Goal: Task Accomplishment & Management: Use online tool/utility

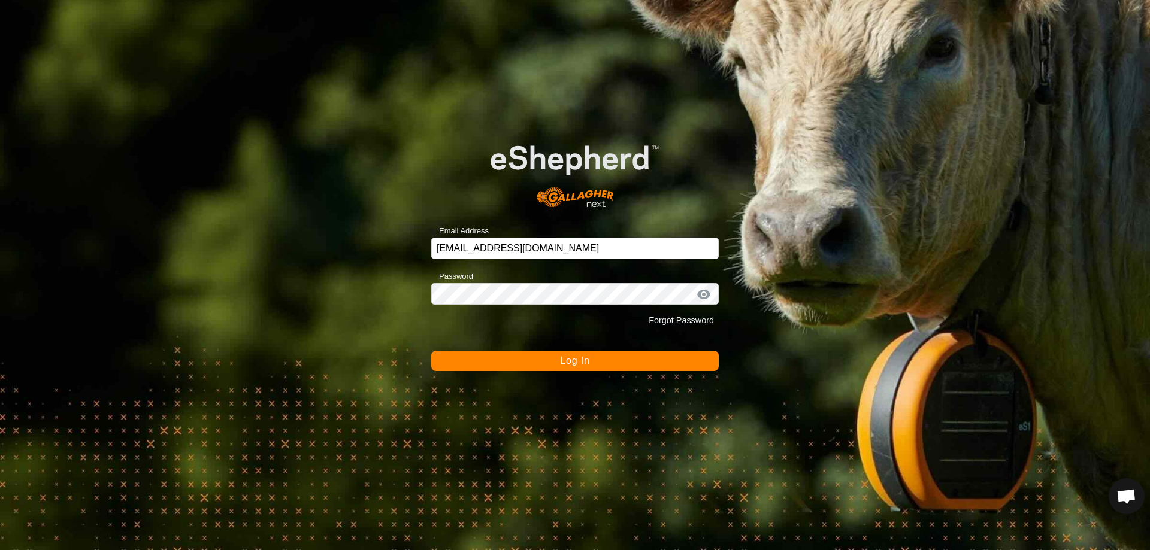
click at [551, 360] on button "Log In" at bounding box center [575, 361] width 288 height 20
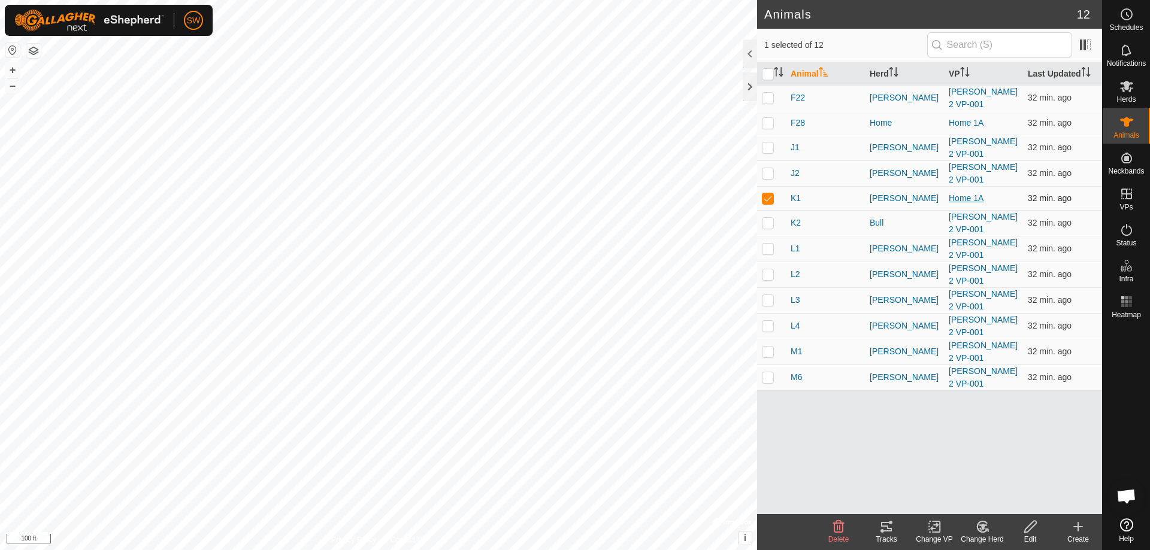
click at [979, 193] on link "Home 1A" at bounding box center [966, 198] width 35 height 10
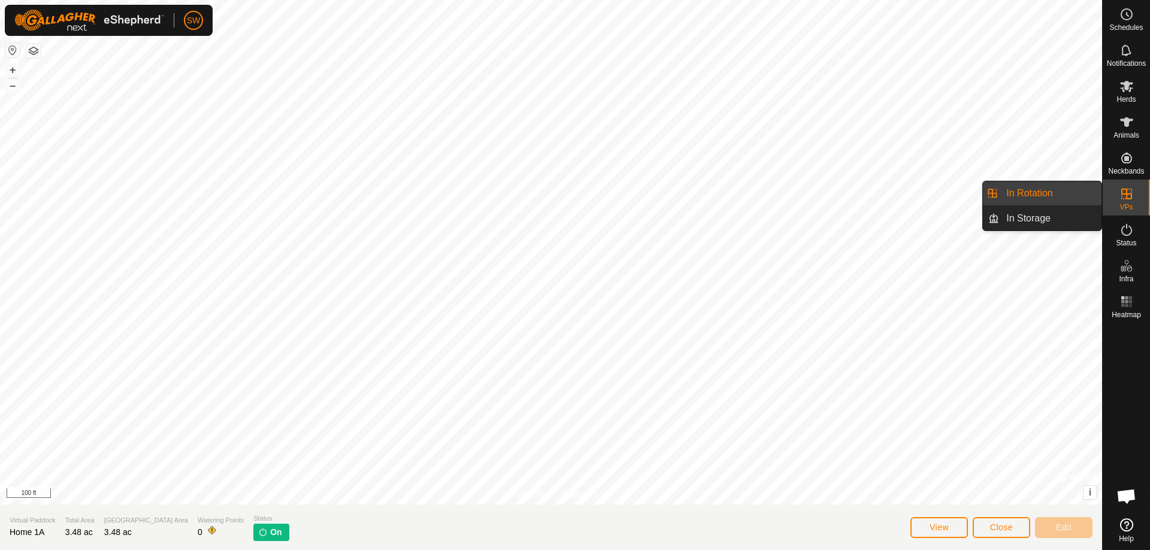
click at [1049, 195] on link "In Rotation" at bounding box center [1050, 193] width 102 height 24
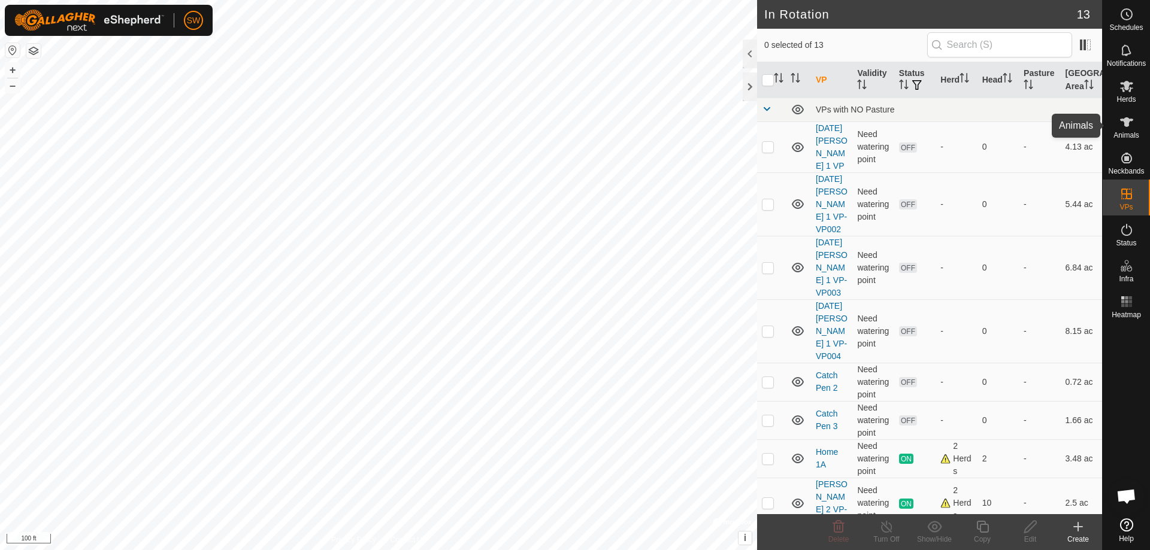
click at [1135, 126] on es-animals-svg-icon at bounding box center [1127, 122] width 22 height 19
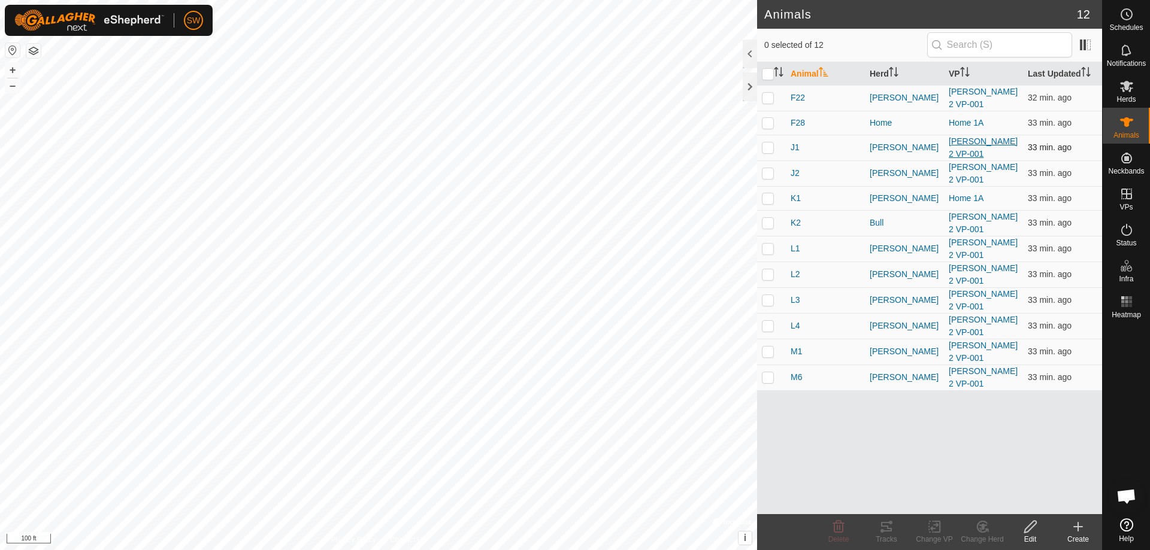
click at [963, 143] on link "[PERSON_NAME] 2 VP-001" at bounding box center [983, 148] width 69 height 22
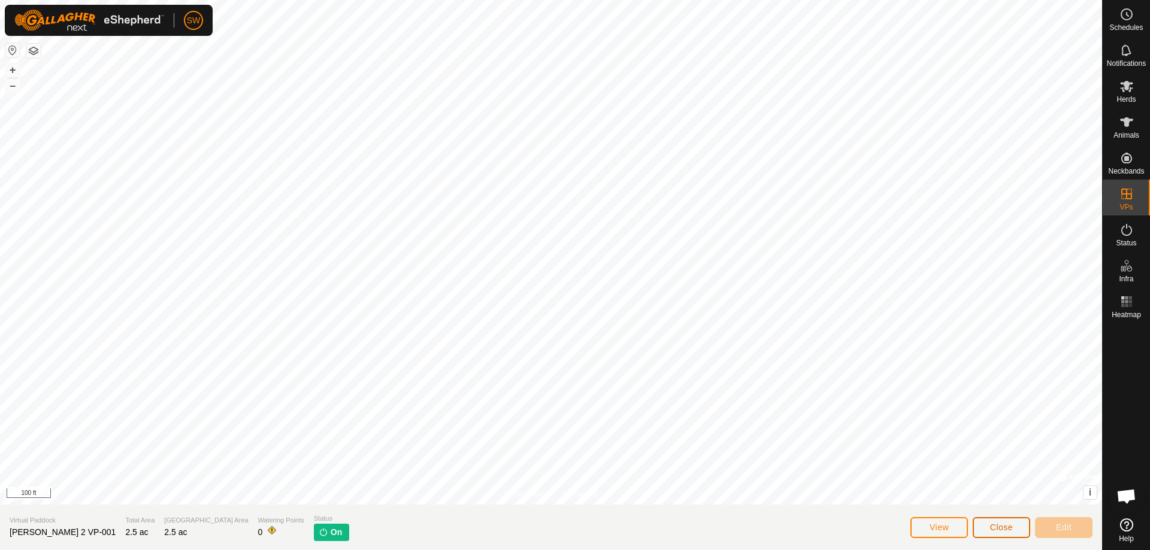
click at [986, 532] on button "Close" at bounding box center [1002, 528] width 58 height 21
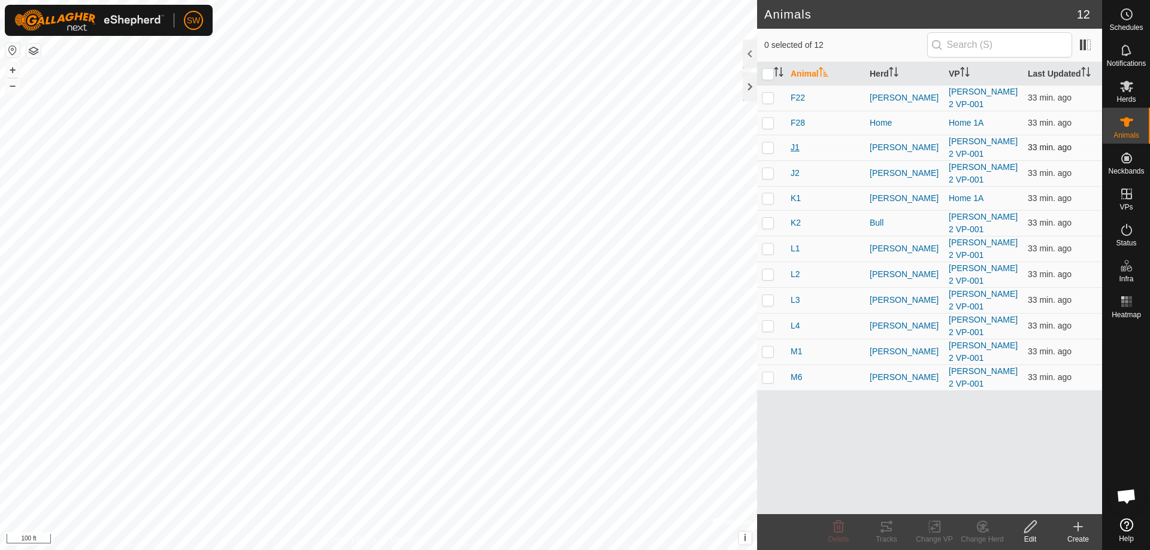
click at [795, 144] on span "J1" at bounding box center [795, 147] width 9 height 13
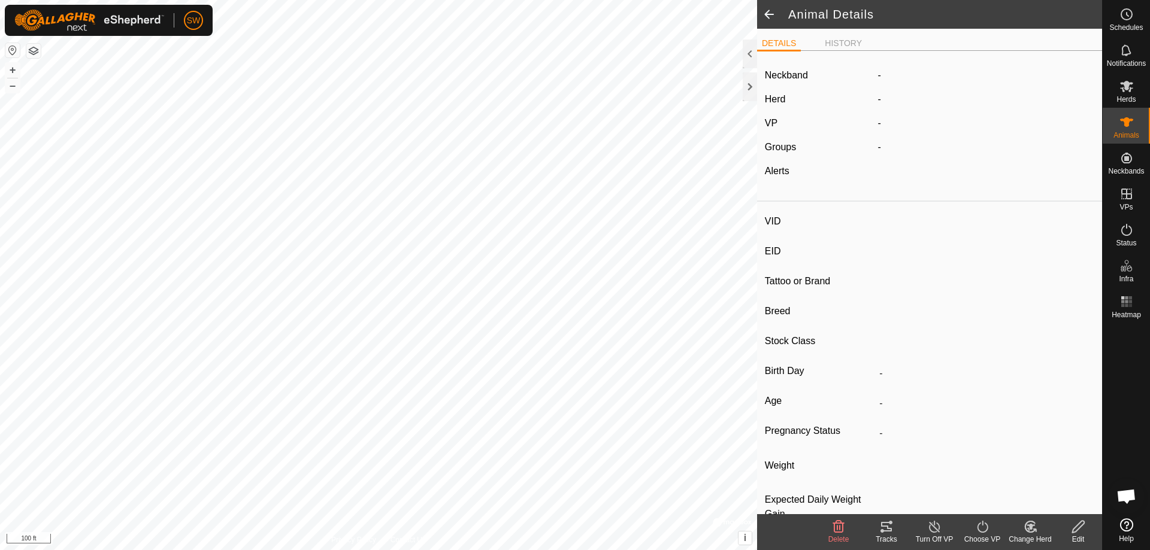
type input "J1"
type input "-"
type input "Blossom"
type input "SP"
type input "-"
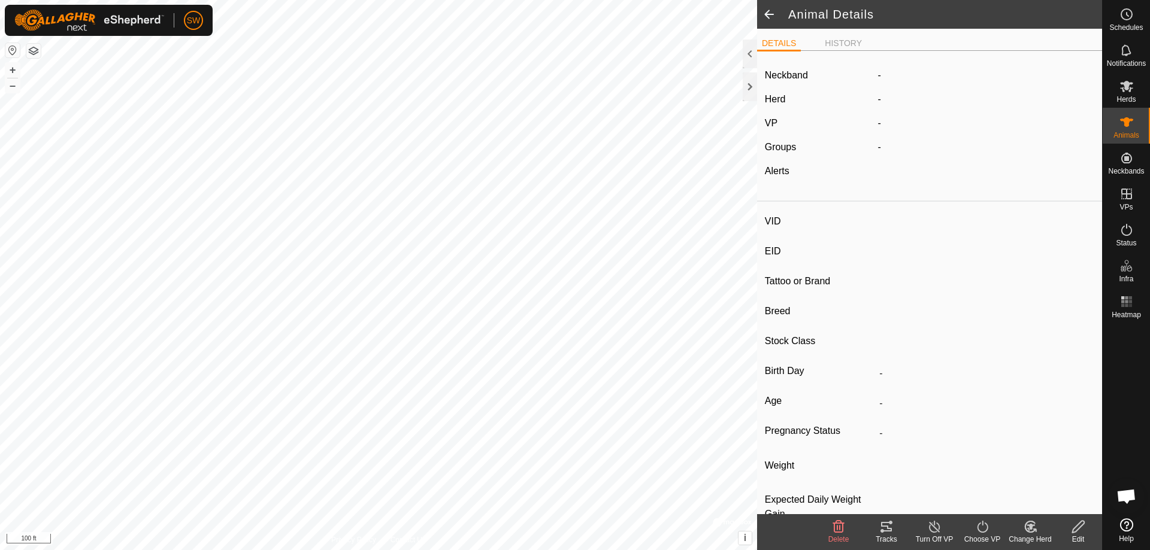
type input "0 kg"
type input "-"
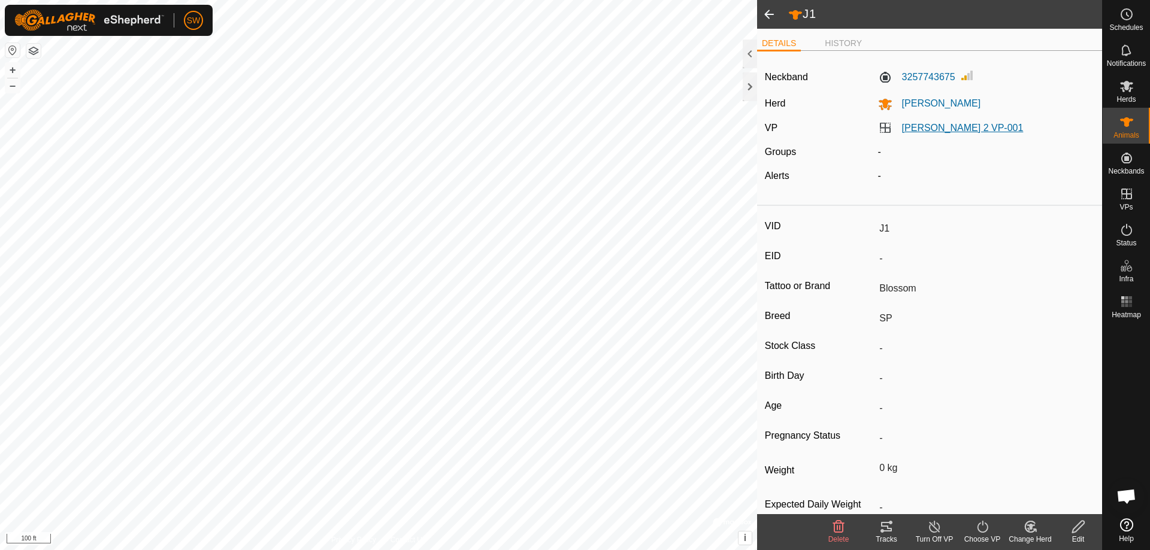
click at [928, 128] on link "[PERSON_NAME] 2 VP-001" at bounding box center [963, 128] width 122 height 10
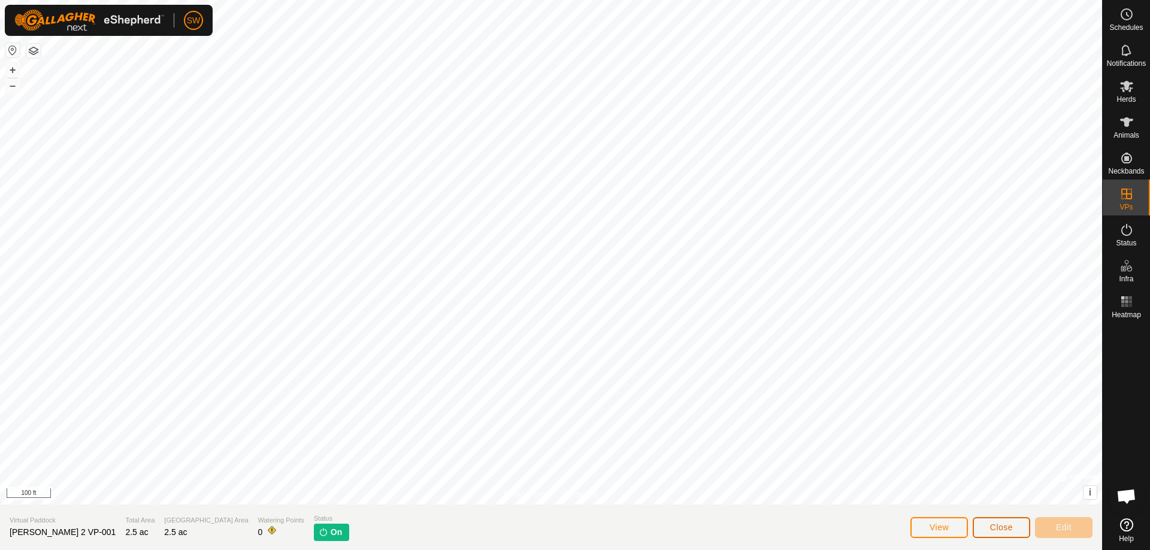
click at [982, 529] on button "Close" at bounding box center [1002, 528] width 58 height 21
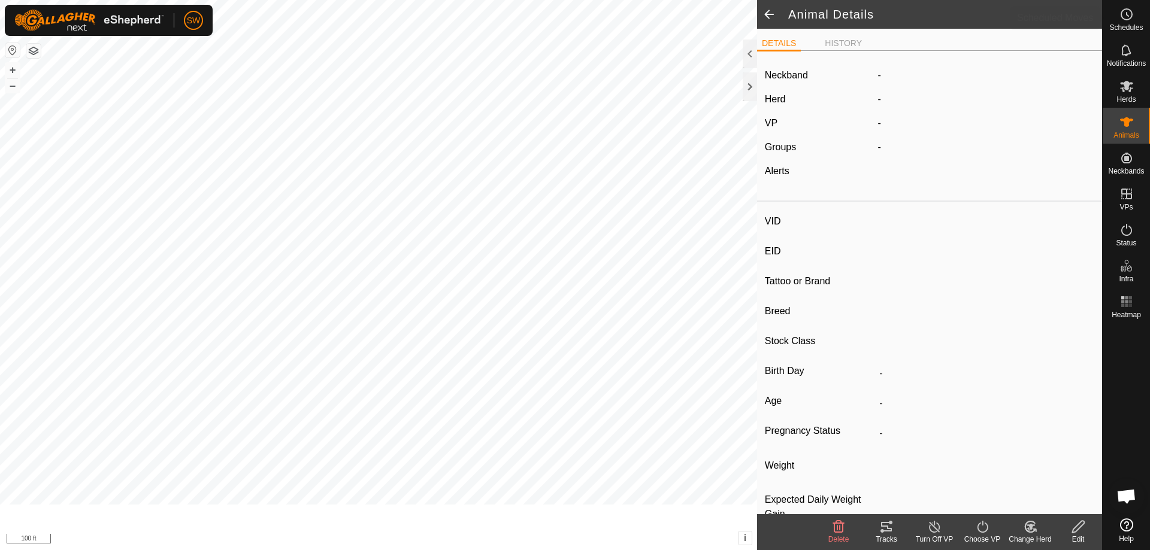
type input "J1"
type input "-"
type input "Blossom"
type input "SP"
type input "-"
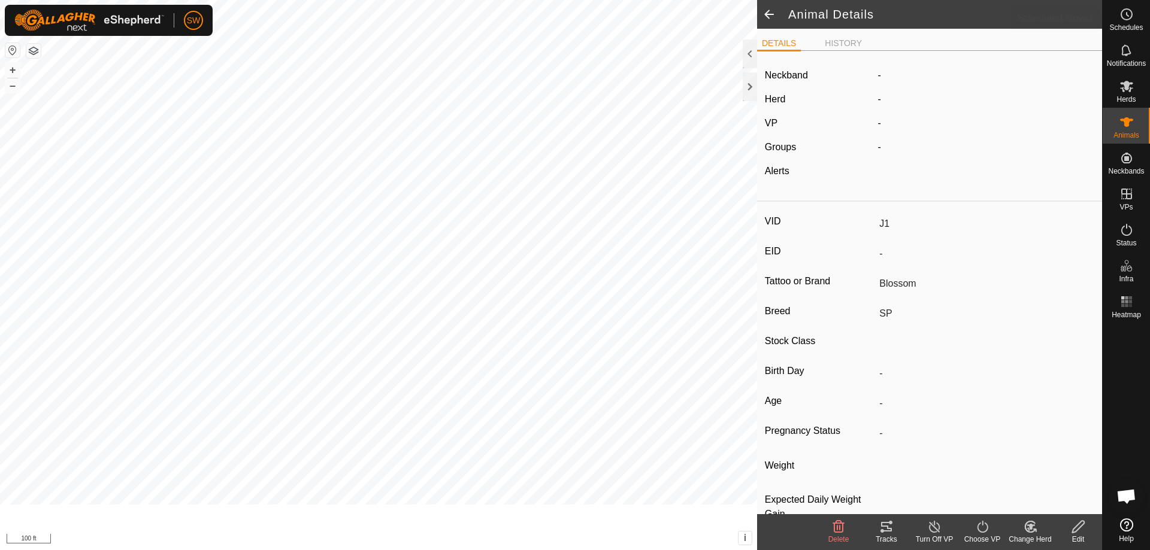
type input "0 kg"
type input "-"
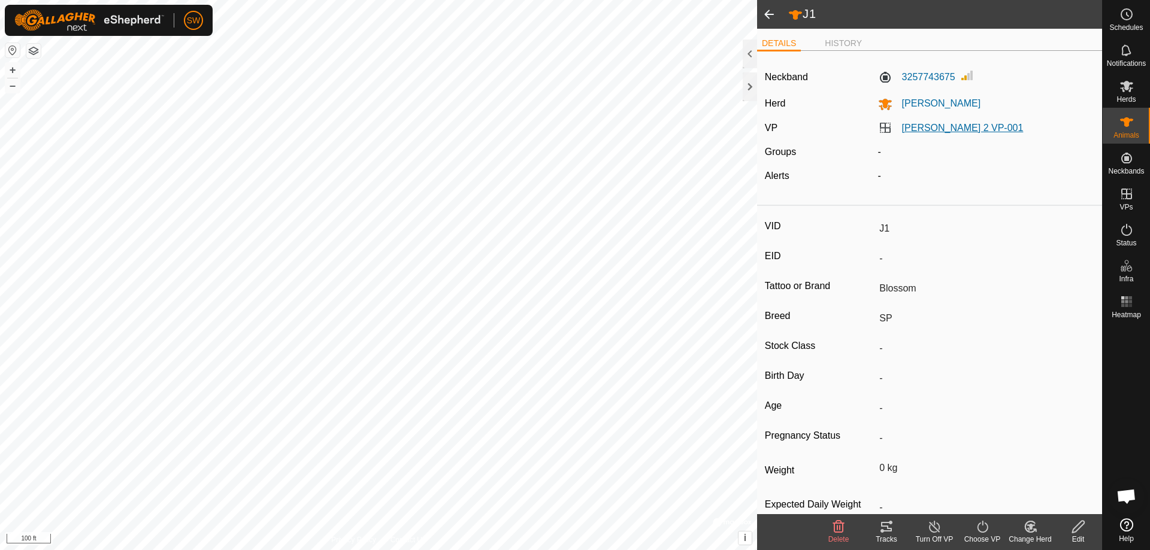
click at [946, 127] on link "[PERSON_NAME] 2 VP-001" at bounding box center [963, 128] width 122 height 10
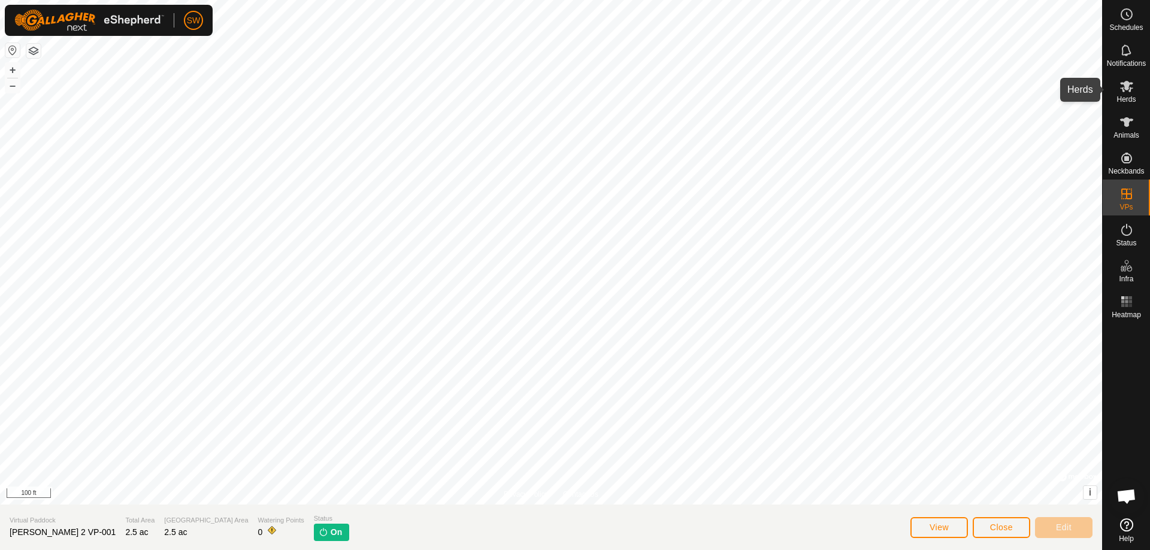
click at [1130, 88] on icon at bounding box center [1126, 86] width 13 height 11
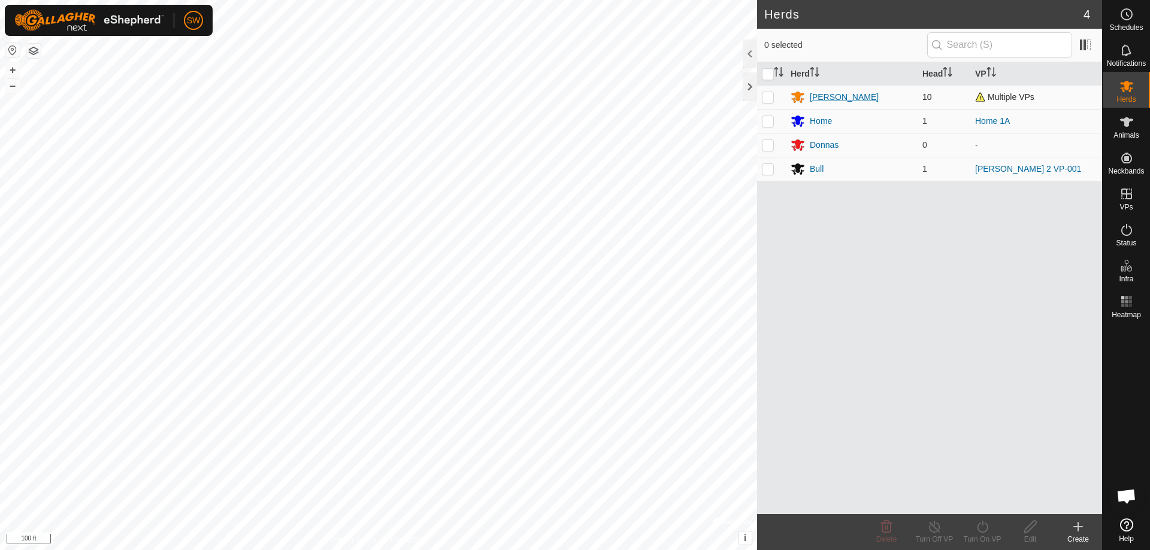
click at [840, 93] on div "[PERSON_NAME]" at bounding box center [852, 97] width 122 height 14
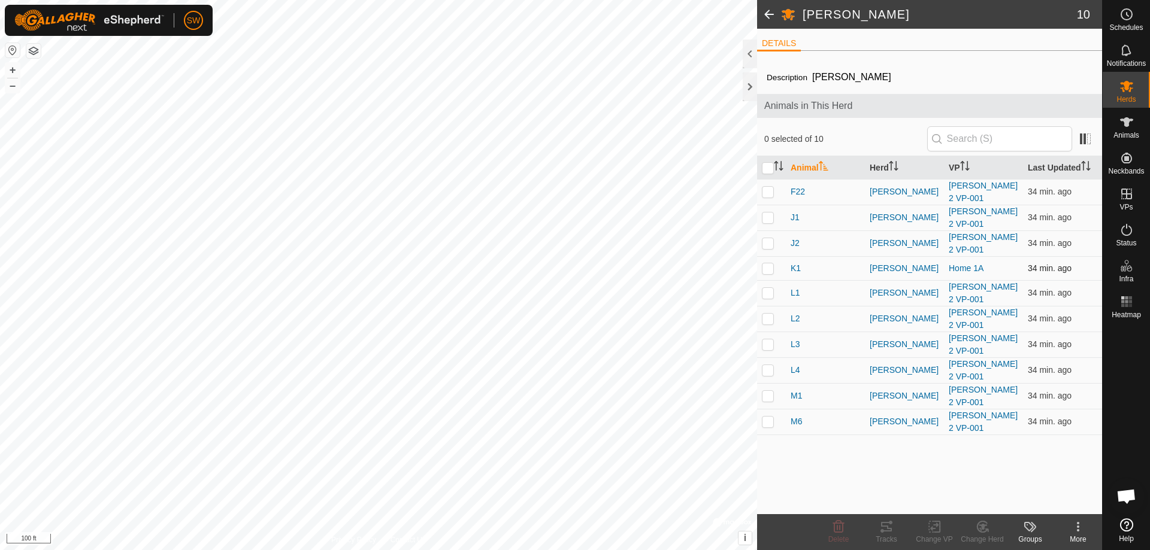
click at [768, 264] on p-checkbox at bounding box center [768, 269] width 12 height 10
checkbox input "true"
click at [937, 528] on icon at bounding box center [934, 527] width 15 height 14
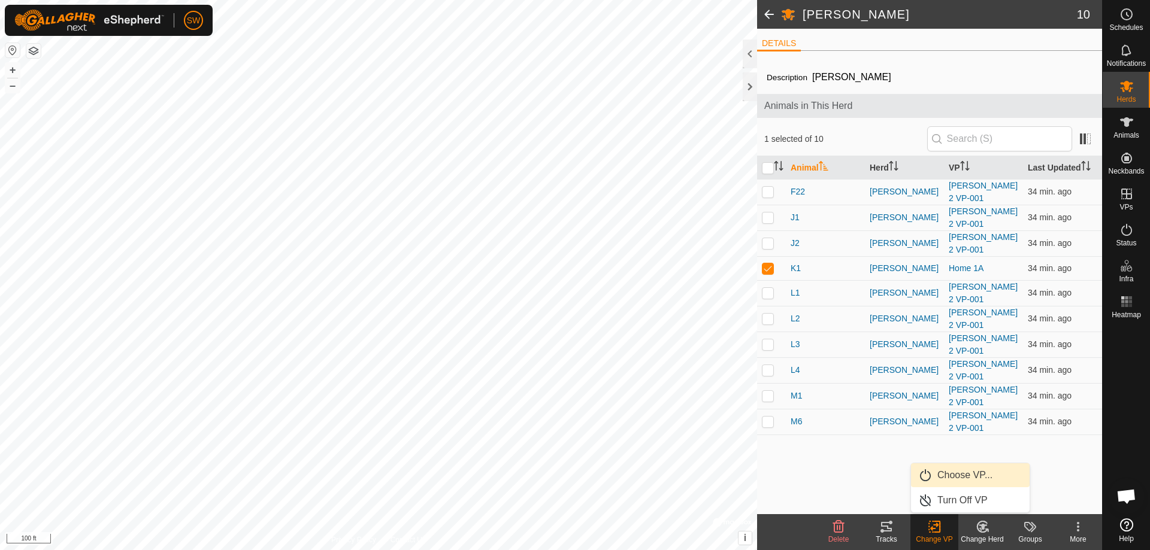
click at [945, 481] on link "Choose VP..." at bounding box center [970, 476] width 119 height 24
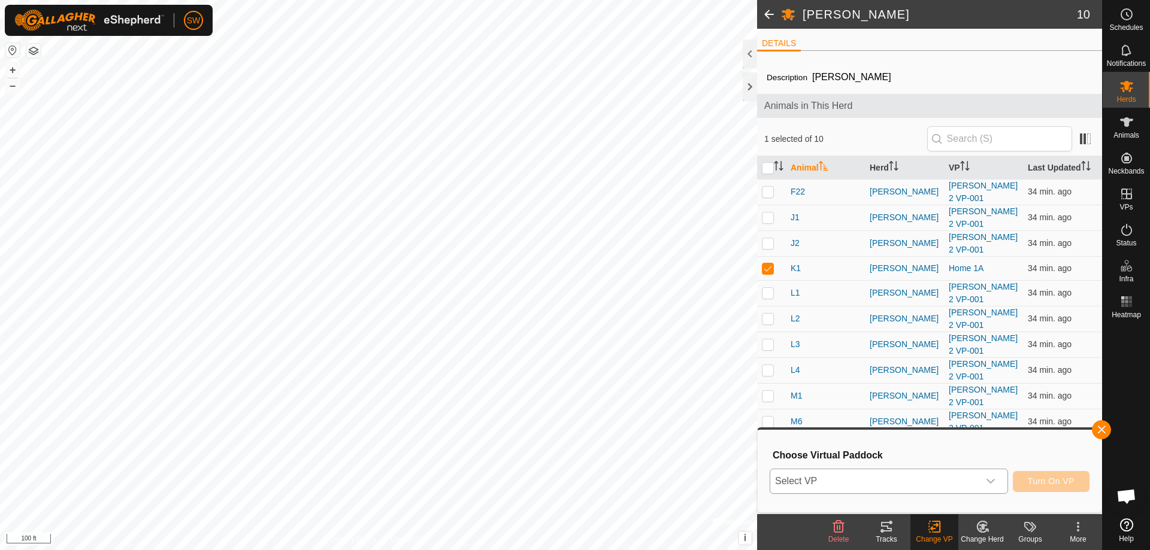
click at [989, 480] on icon "dropdown trigger" at bounding box center [991, 482] width 10 height 10
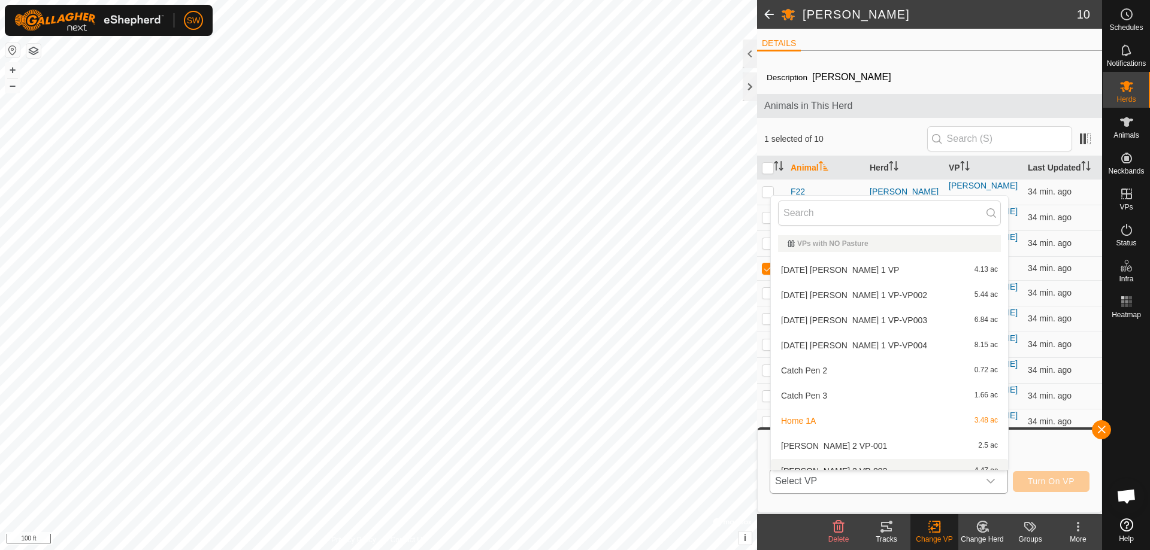
scroll to position [13, 0]
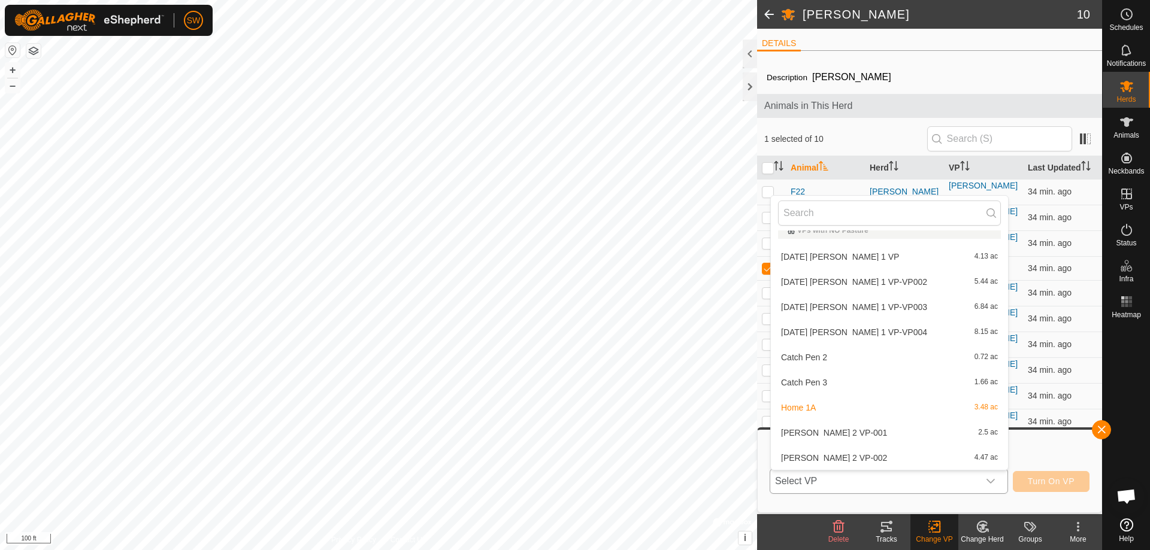
click at [837, 433] on li "[PERSON_NAME] 2 VP-001 2.5 ac" at bounding box center [889, 433] width 237 height 24
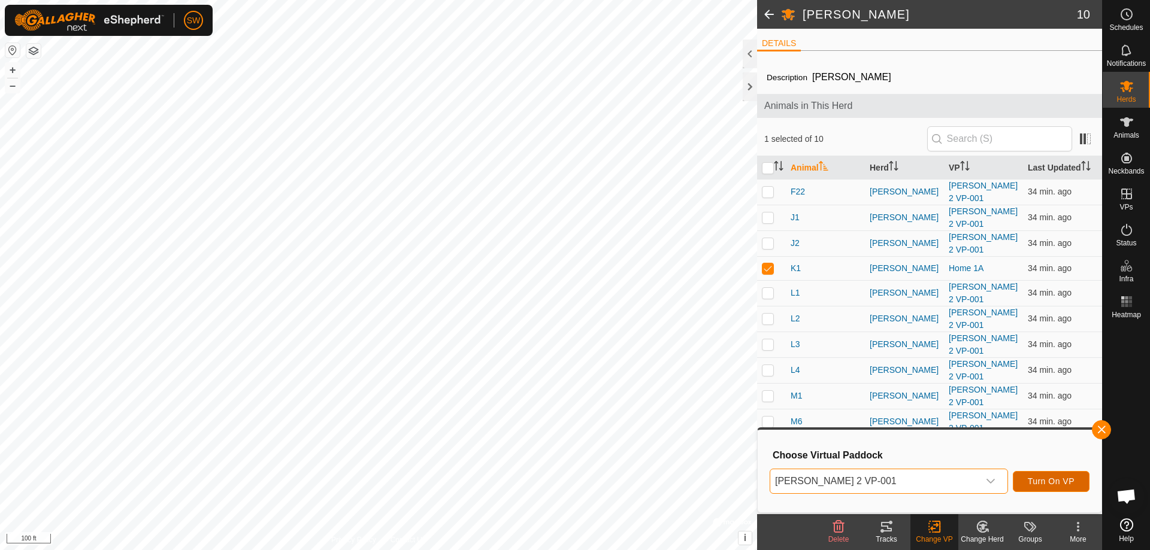
click at [1047, 482] on span "Turn On VP" at bounding box center [1051, 482] width 47 height 10
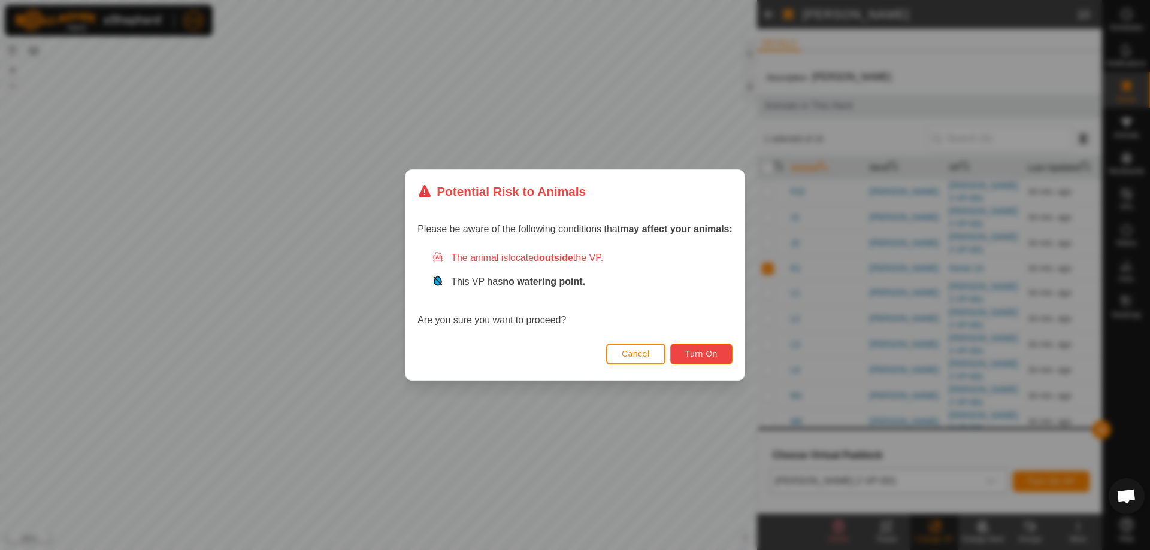
click at [710, 351] on span "Turn On" at bounding box center [701, 354] width 32 height 10
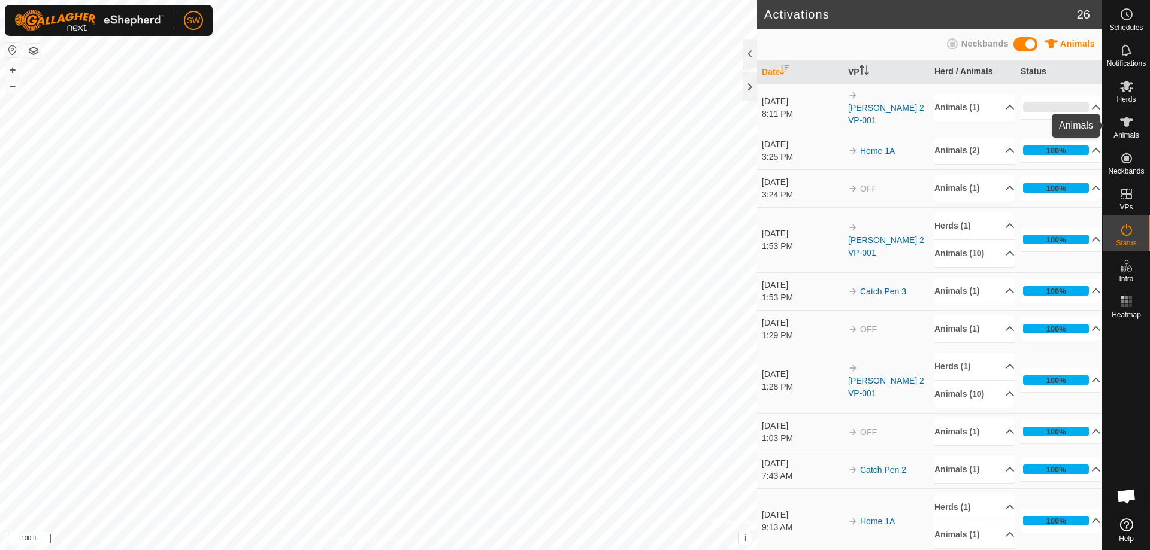
click at [1125, 125] on icon at bounding box center [1126, 122] width 13 height 10
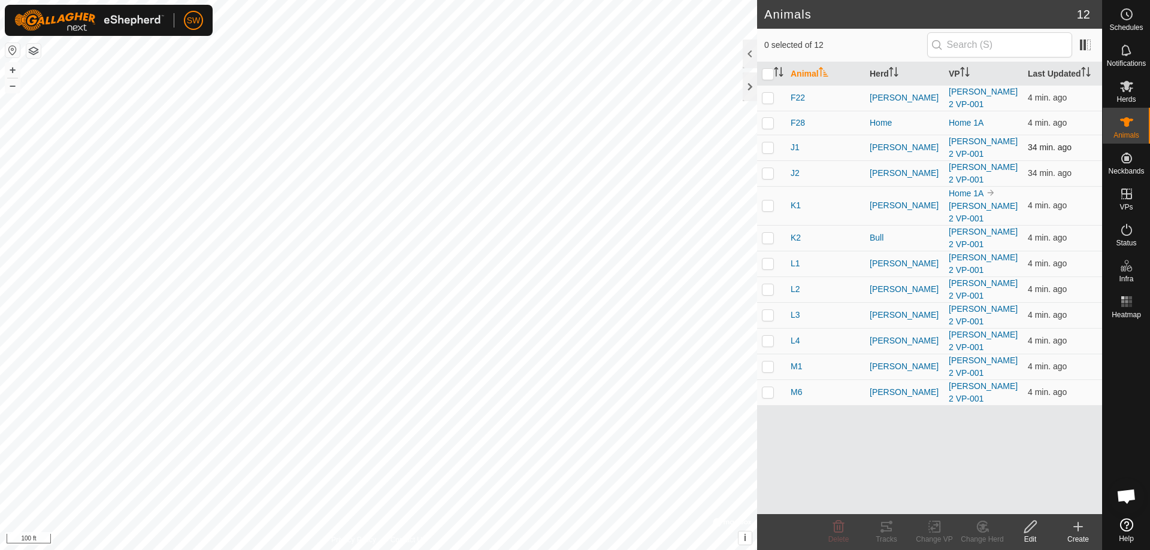
click at [778, 137] on td at bounding box center [771, 148] width 29 height 26
click at [984, 533] on icon at bounding box center [982, 527] width 15 height 14
click at [1013, 471] on link "Choose Herd..." at bounding box center [1018, 476] width 119 height 24
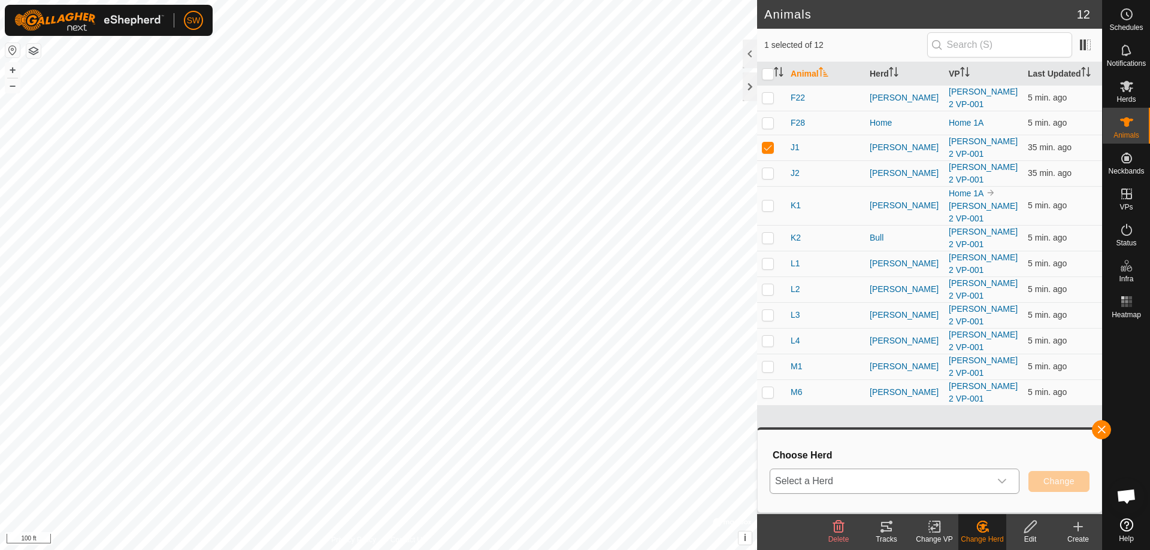
click at [1005, 477] on icon "dropdown trigger" at bounding box center [1002, 482] width 10 height 10
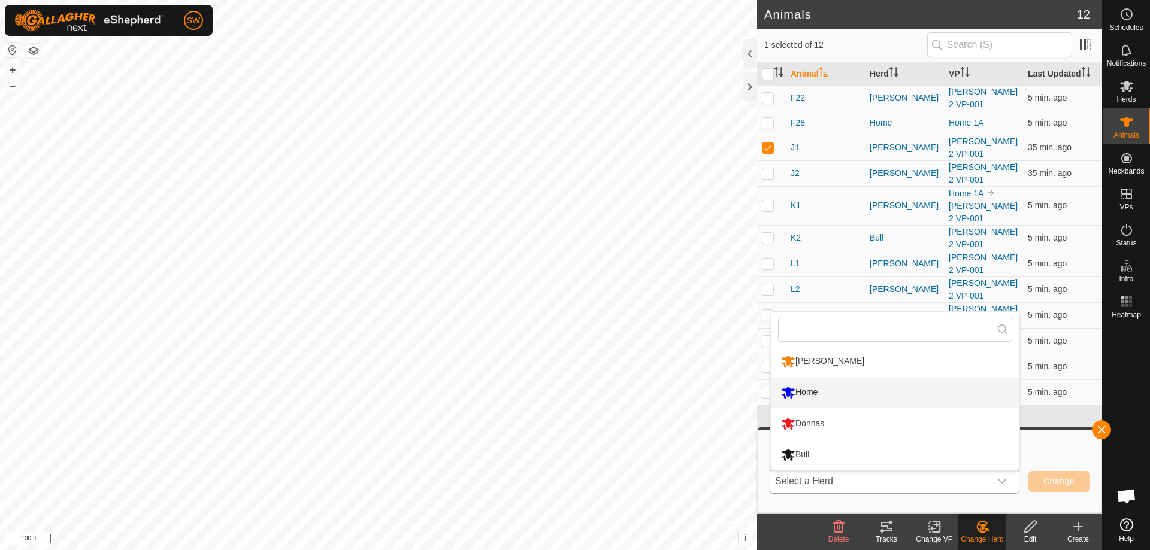
click at [819, 395] on li "Home" at bounding box center [895, 393] width 249 height 30
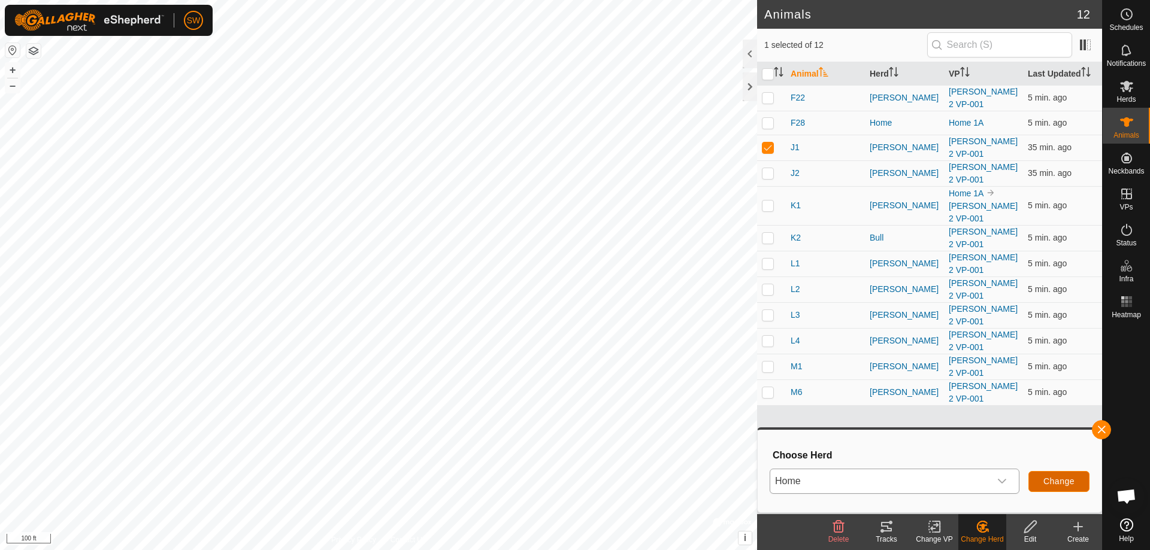
click at [1055, 477] on span "Change" at bounding box center [1058, 482] width 31 height 10
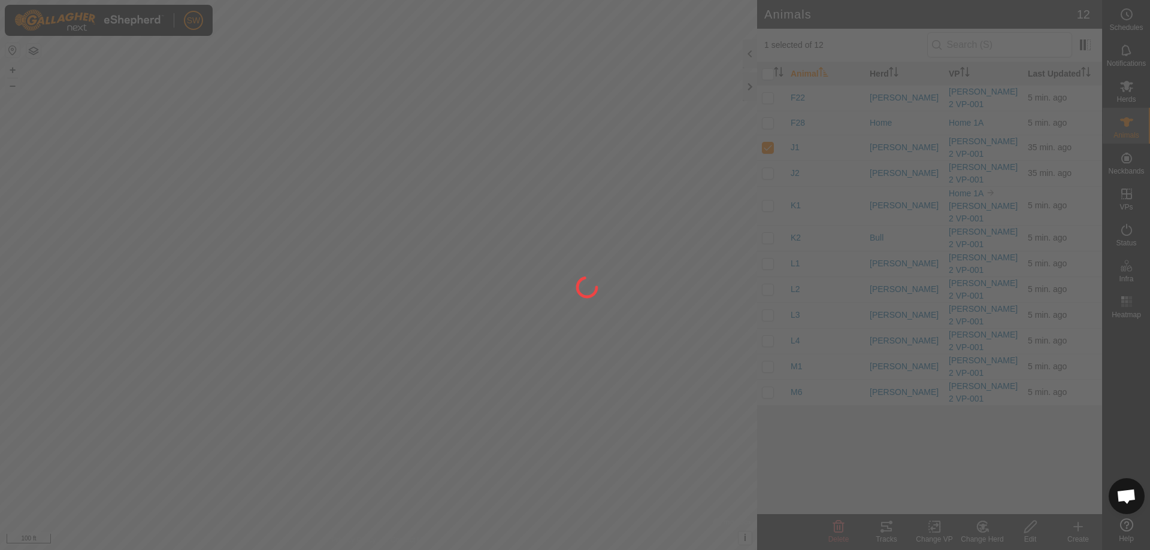
checkbox input "false"
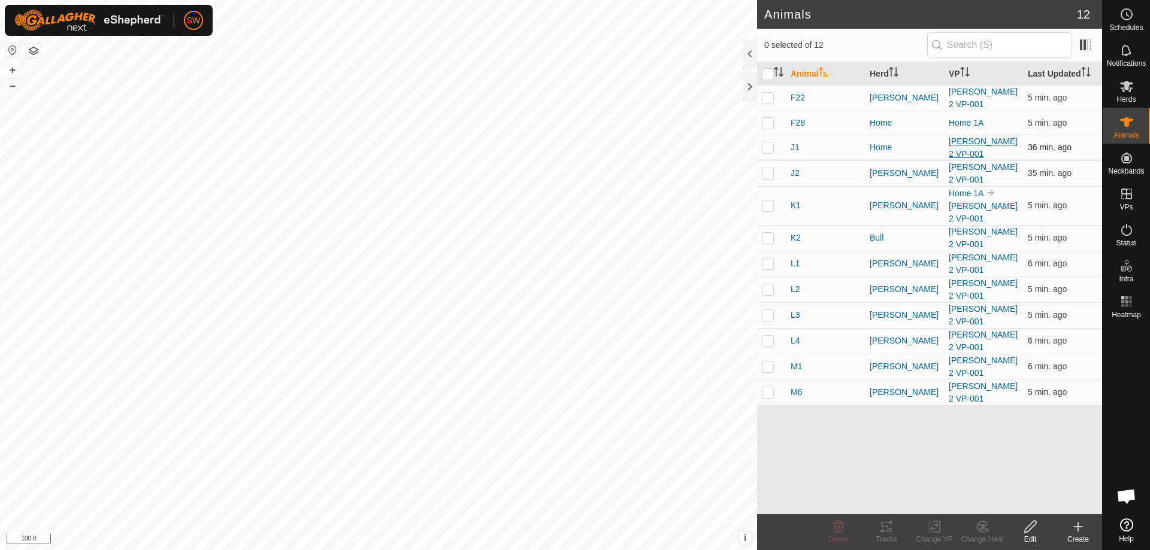
click at [982, 141] on link "[PERSON_NAME] 2 VP-001" at bounding box center [983, 148] width 69 height 22
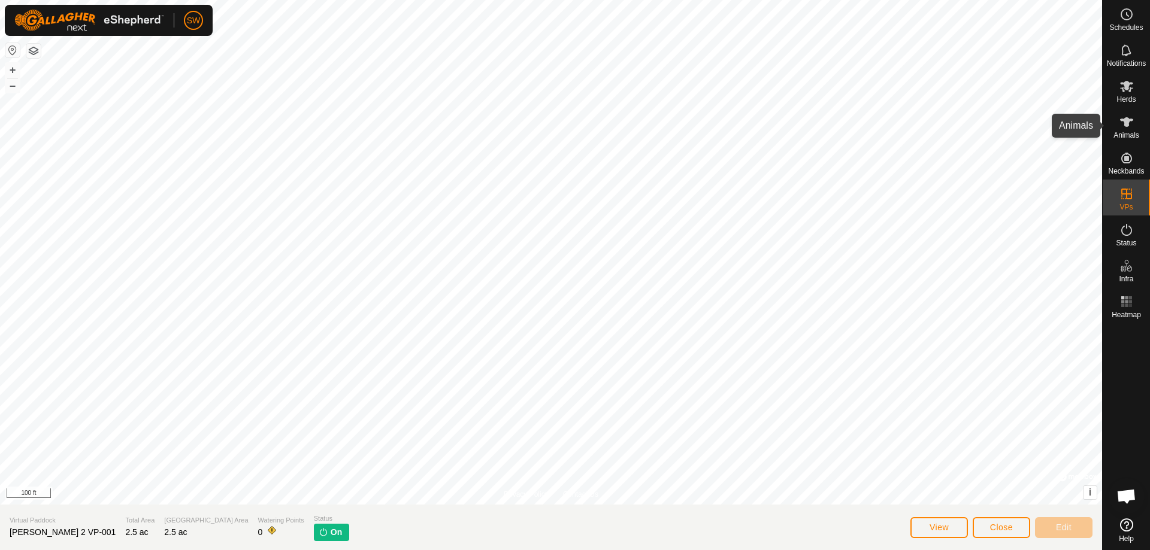
click at [1121, 123] on icon at bounding box center [1126, 122] width 14 height 14
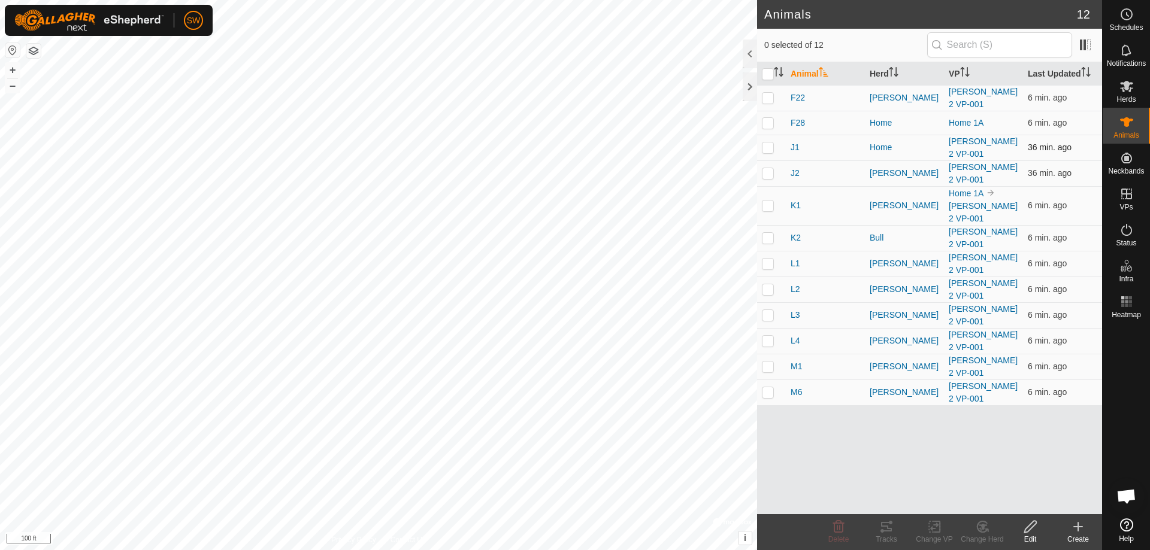
click at [767, 147] on p-checkbox at bounding box center [768, 148] width 12 height 10
checkbox input "true"
click at [931, 529] on icon at bounding box center [934, 528] width 8 height 8
click at [949, 470] on link "Choose VP..." at bounding box center [970, 476] width 119 height 24
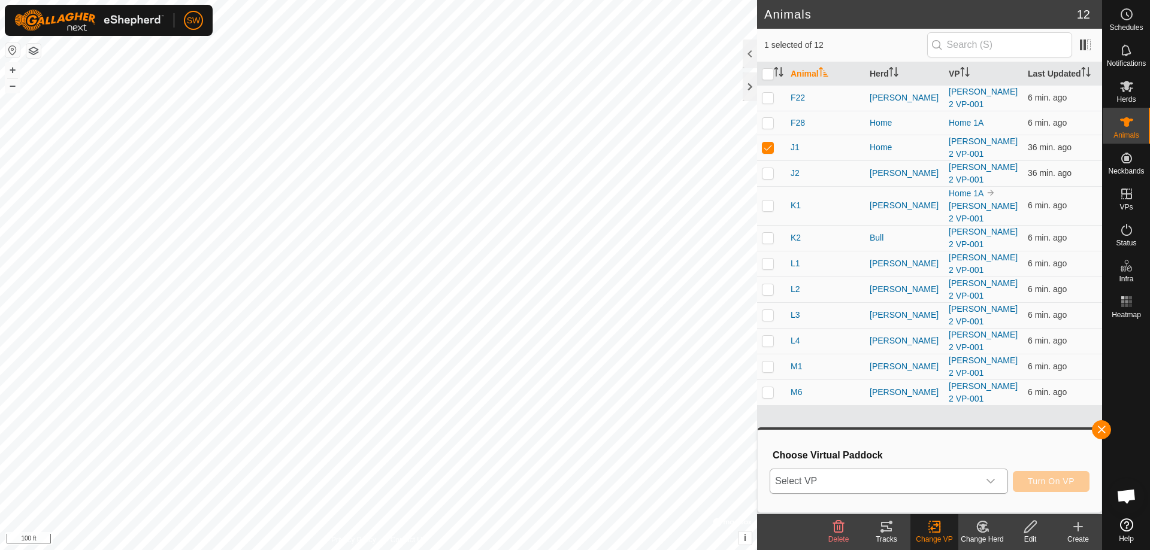
click at [991, 482] on icon "dropdown trigger" at bounding box center [991, 482] width 10 height 10
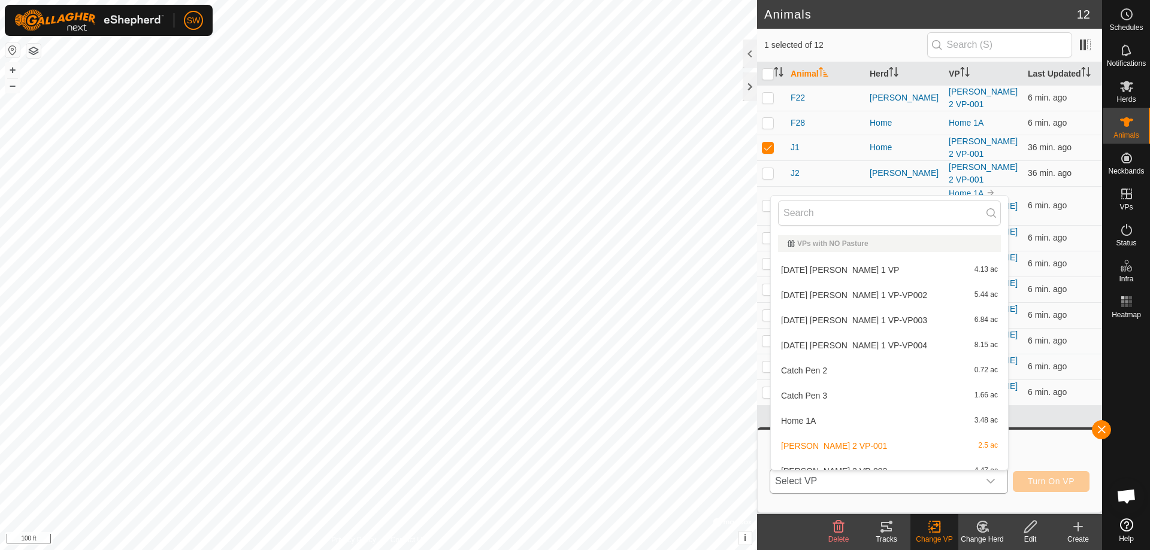
scroll to position [13, 0]
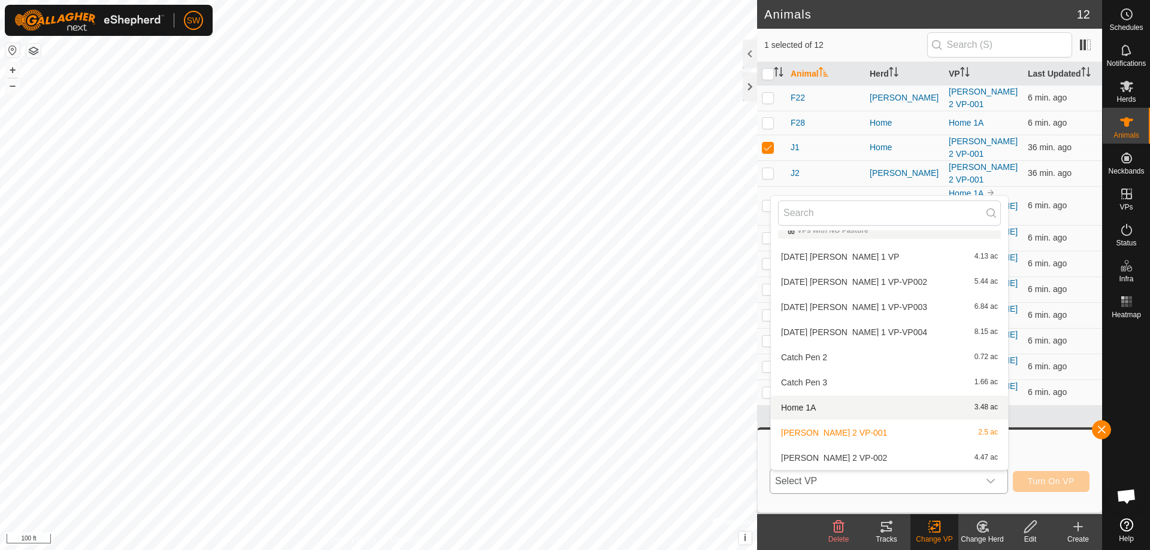
click at [810, 410] on li "Home 1A 3.48 ac" at bounding box center [889, 408] width 237 height 24
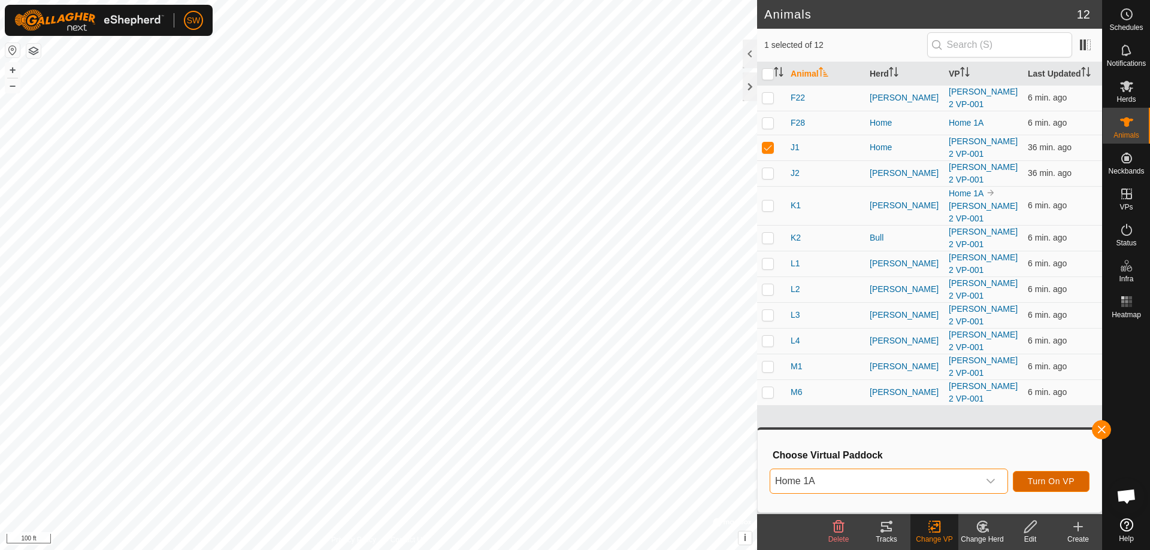
click at [1058, 478] on span "Turn On VP" at bounding box center [1051, 482] width 47 height 10
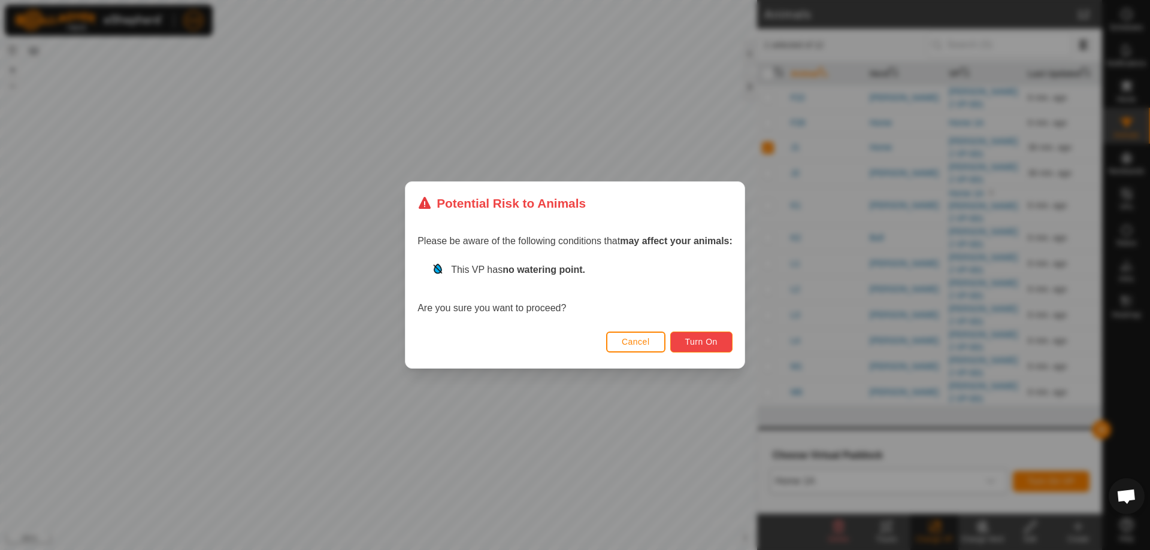
click at [698, 339] on span "Turn On" at bounding box center [701, 342] width 32 height 10
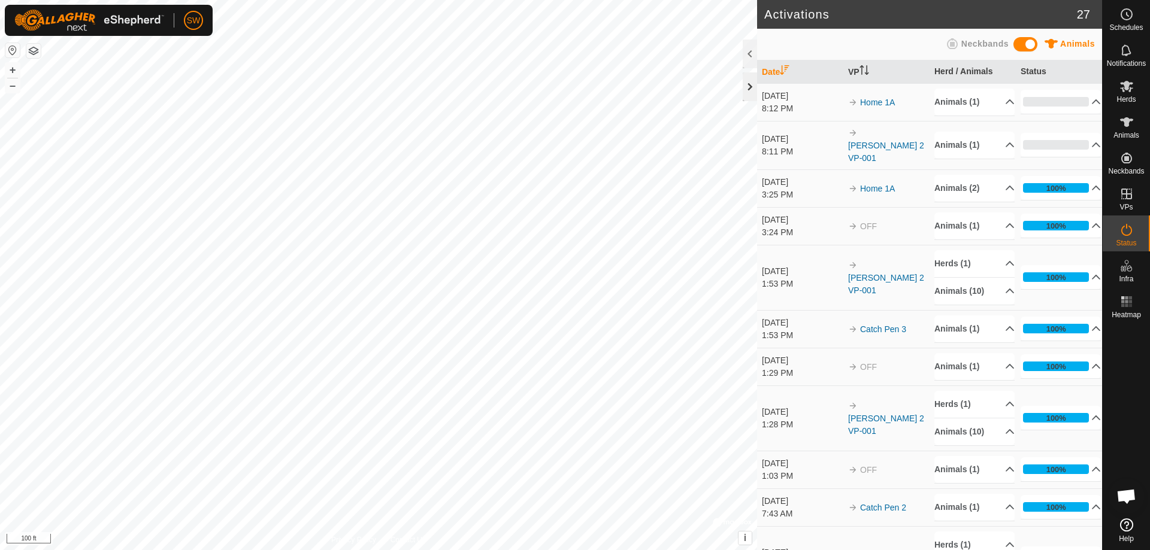
click at [749, 86] on div at bounding box center [750, 86] width 14 height 29
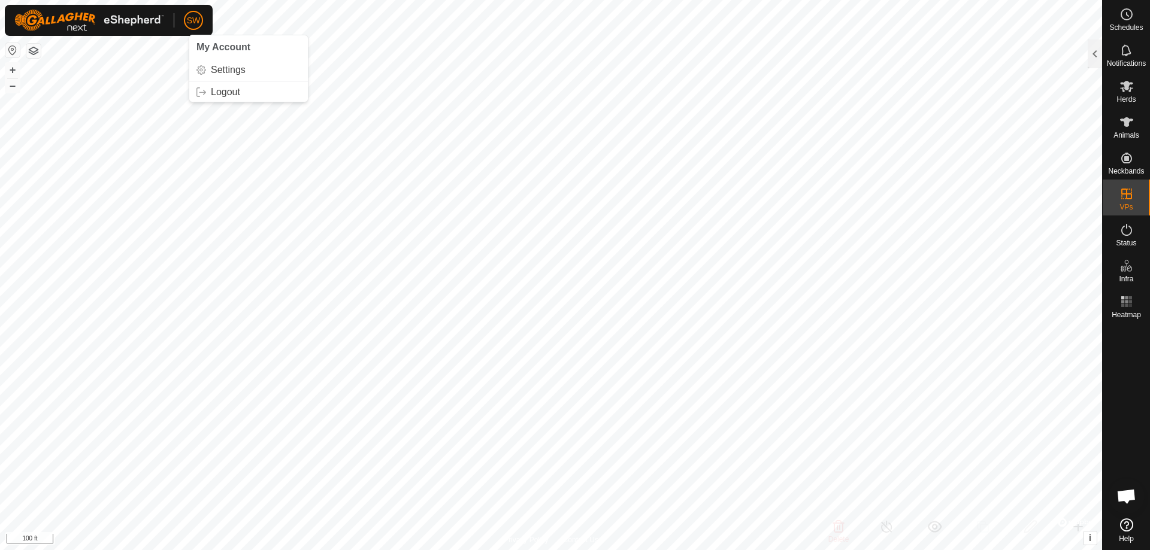
click at [193, 25] on span "SW" at bounding box center [194, 20] width 14 height 13
click at [217, 91] on link "Logout" at bounding box center [248, 92] width 119 height 19
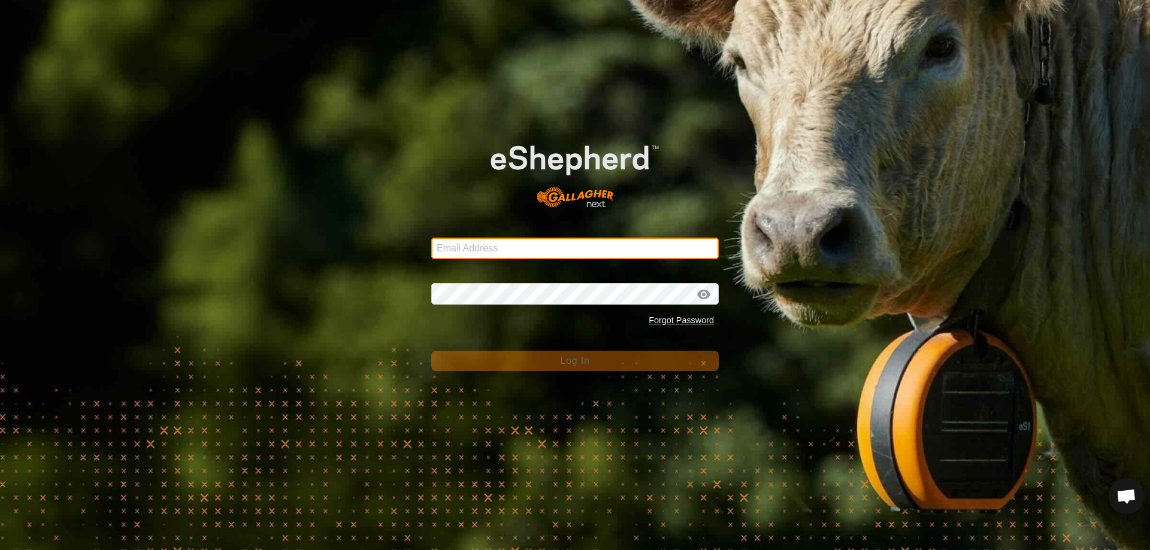
type input "[EMAIL_ADDRESS][DOMAIN_NAME]"
